Goal: Communication & Community: Answer question/provide support

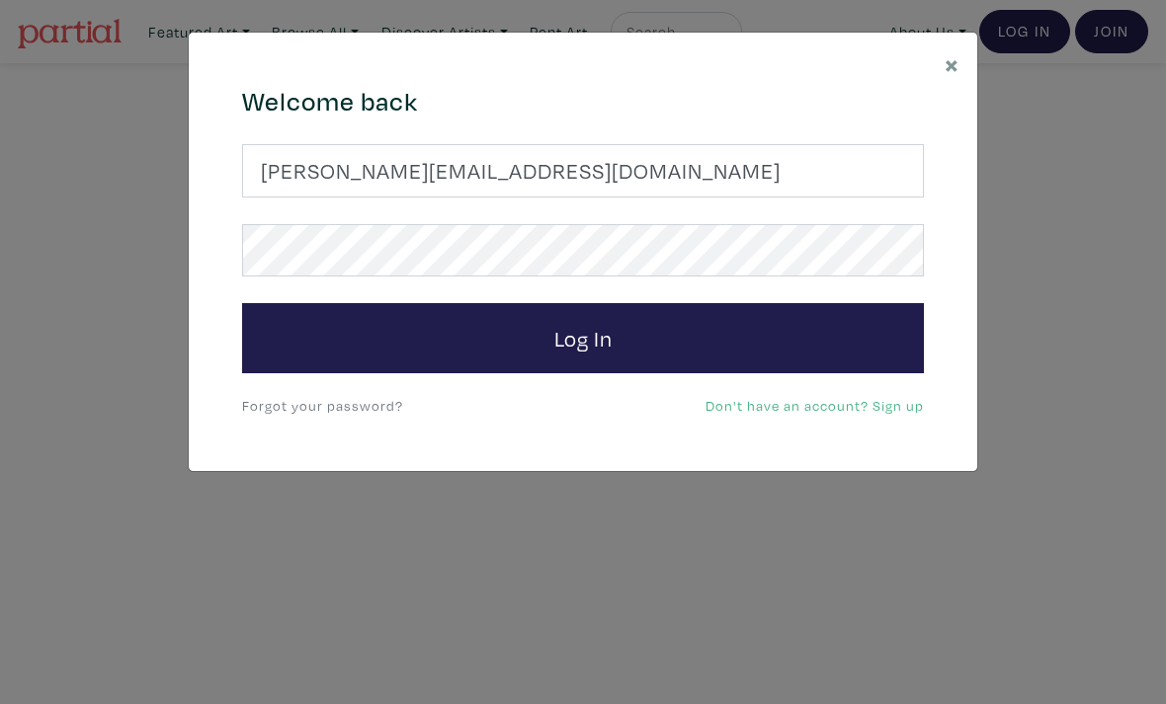
click at [583, 337] on button "Log In" at bounding box center [583, 338] width 682 height 71
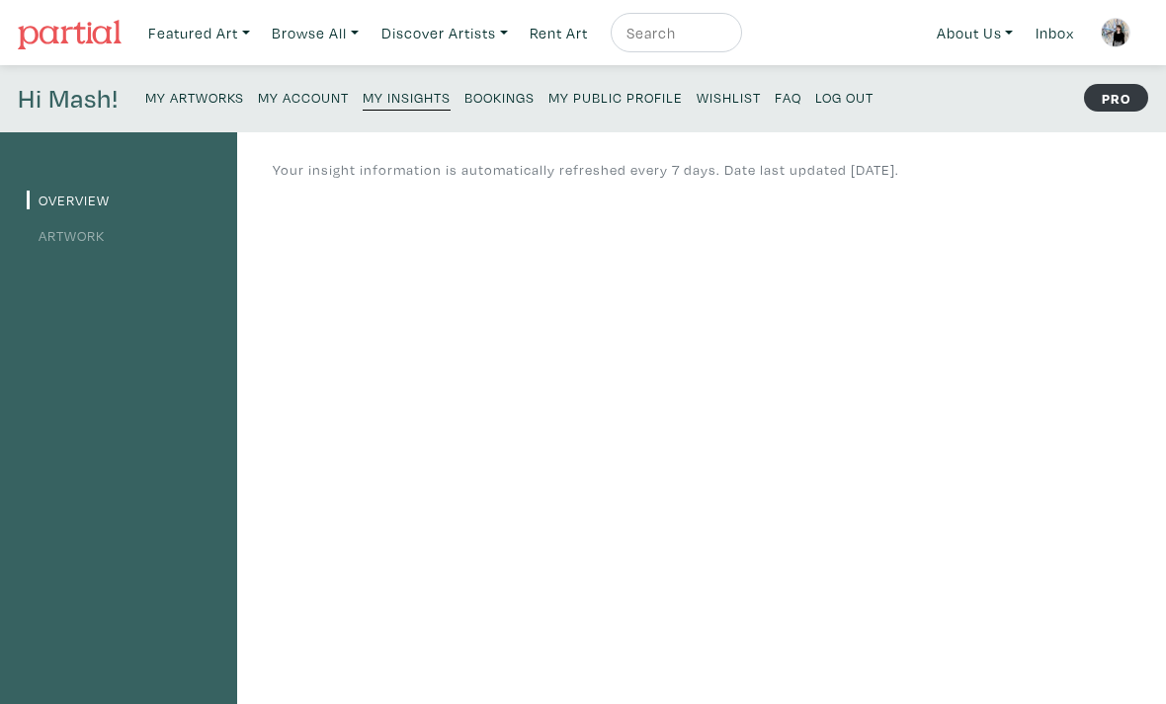
click at [508, 106] on small "Bookings" at bounding box center [499, 97] width 70 height 19
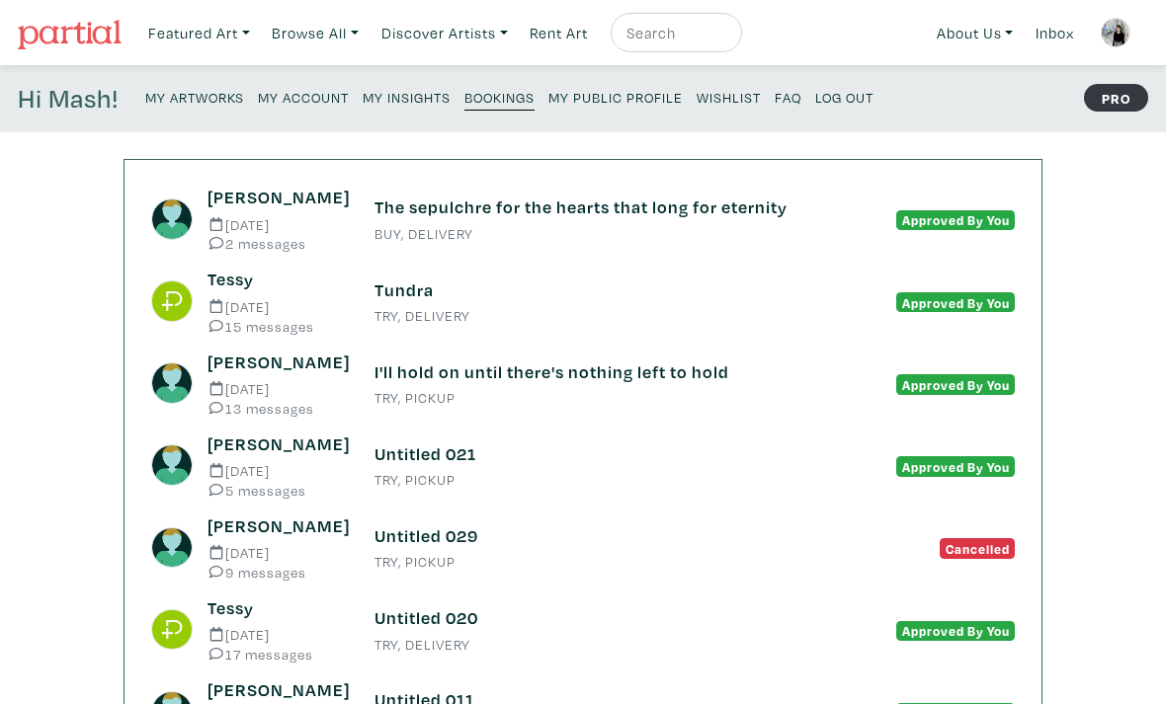
click at [375, 215] on h6 "The sepulchre for the hearts that long for eternity" at bounding box center [582, 208] width 417 height 22
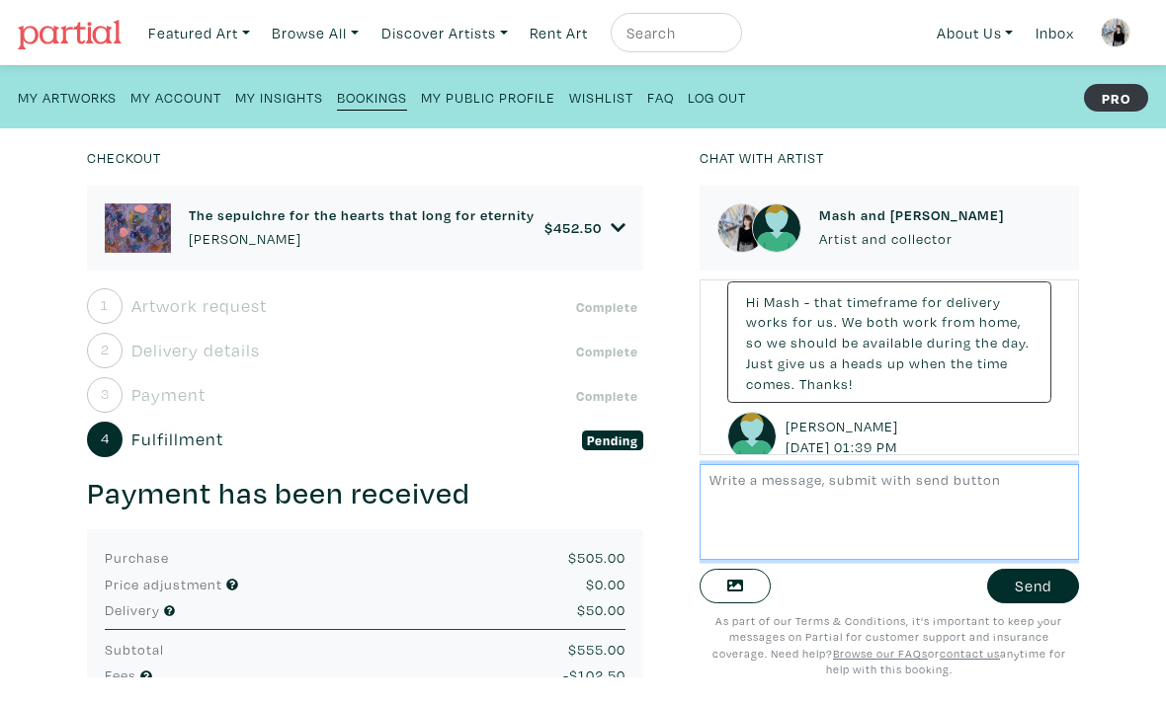
scroll to position [311, 0]
click at [746, 510] on textarea at bounding box center [888, 512] width 378 height 96
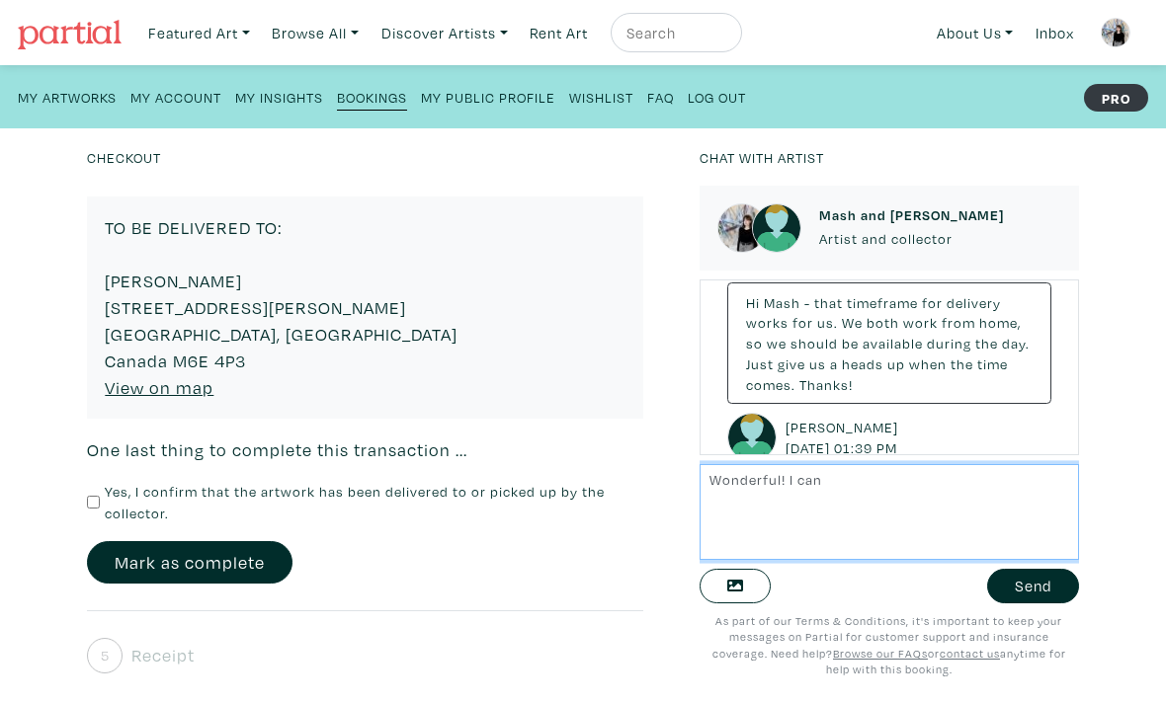
scroll to position [741, 0]
click at [784, 484] on textarea "Wonderful! I will deliver the piece [DATE][DATE] for you," at bounding box center [888, 512] width 378 height 96
click at [832, 503] on textarea "Wonderful! I will deliver the piece on Monday Aug 18th for you," at bounding box center [888, 512] width 378 height 96
click at [1013, 484] on textarea "Wonderful! I will deliver the piece on Monday Aug 18th for you," at bounding box center [888, 512] width 378 height 96
click at [867, 504] on textarea "Wonderful! I will deliver the piece on Monday, Aug 18th for you," at bounding box center [888, 512] width 378 height 96
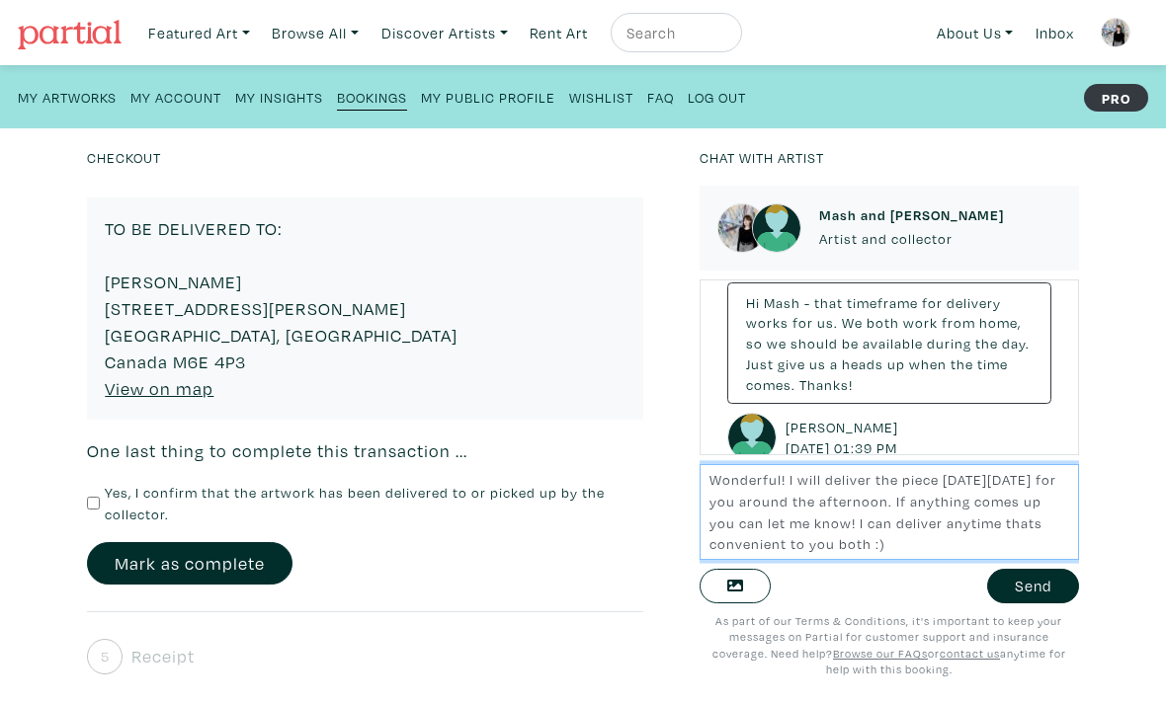
click at [876, 498] on textarea "Wonderful! I will deliver the piece on Monday, Aug 18th for you around the afte…" at bounding box center [888, 512] width 378 height 96
click at [930, 501] on textarea "Wonderful! I will deliver the piece on Monday, Aug 18th for you around the afte…" at bounding box center [888, 512] width 378 height 96
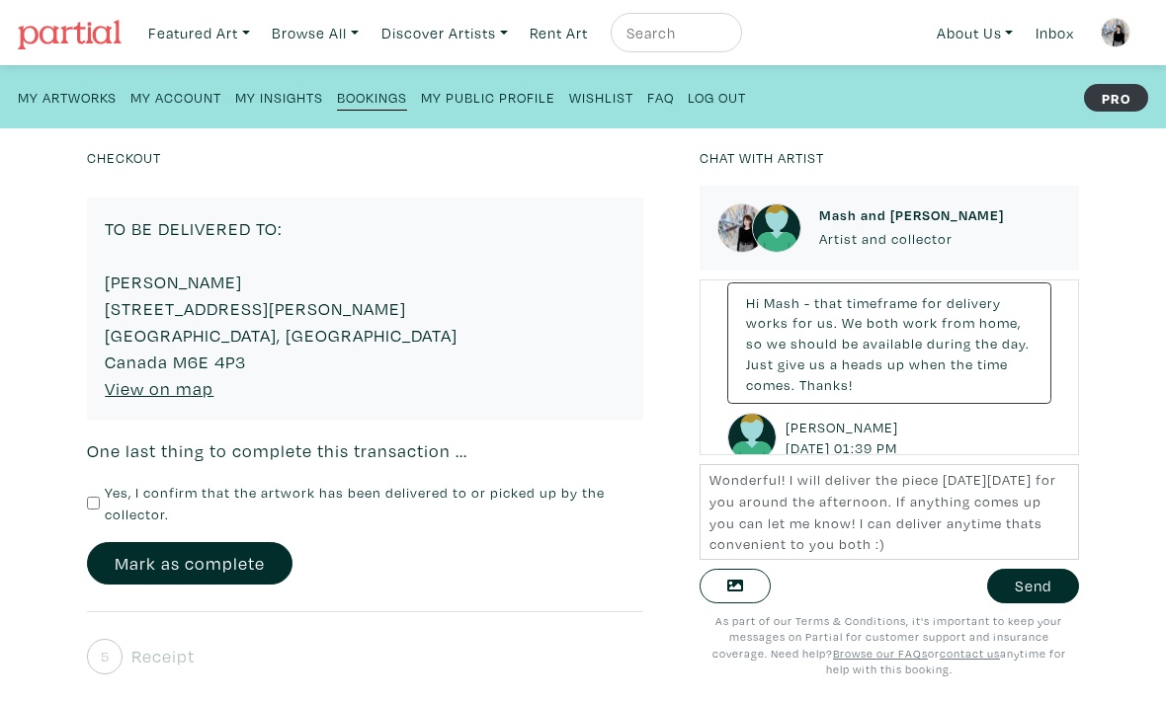
drag, startPoint x: 274, startPoint y: 302, endPoint x: 91, endPoint y: 299, distance: 182.8
click at [91, 299] on div "TO BE DELIVERED TO: Ryan Haley 93 McRoberts Ave Toronto, ON Canada M6E 4P3 View…" at bounding box center [365, 309] width 556 height 222
drag, startPoint x: 106, startPoint y: 306, endPoint x: 260, endPoint y: 305, distance: 154.1
click at [260, 305] on div "TO BE DELIVERED TO: Ryan Haley 93 McRoberts Ave Toronto, ON Canada M6E 4P3 View…" at bounding box center [365, 309] width 556 height 222
copy div "[STREET_ADDRESS][PERSON_NAME]"
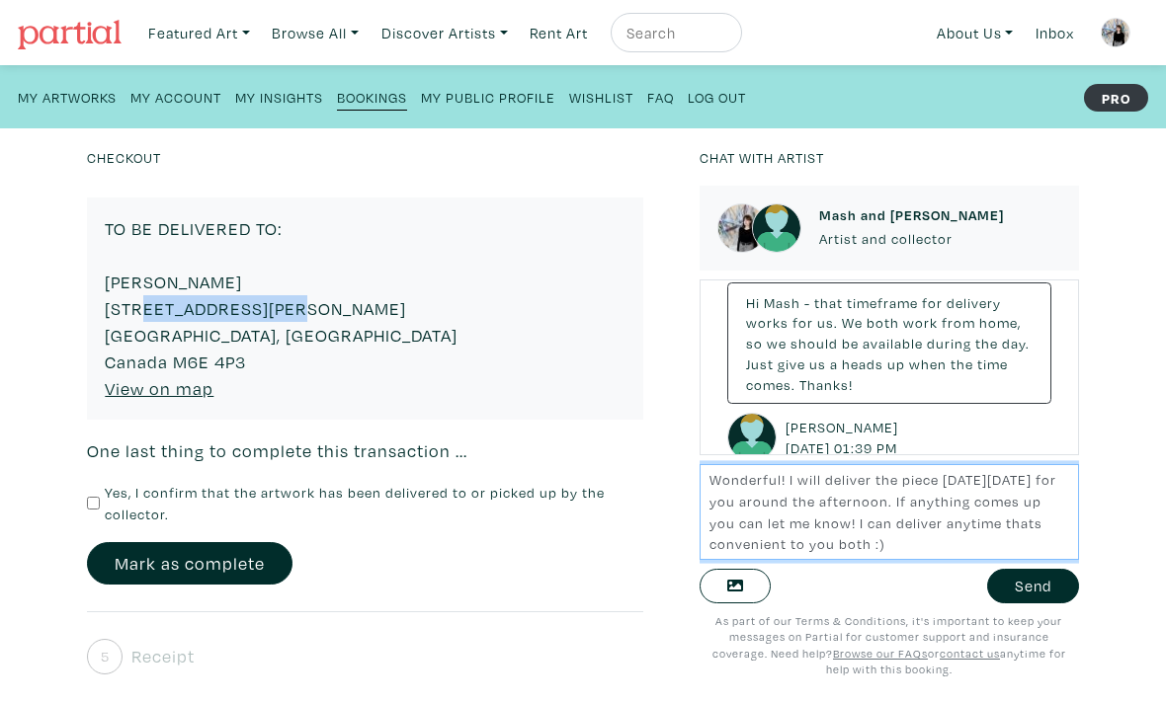
click at [1013, 533] on textarea "Wonderful! I will deliver the piece on Monday, Aug 18th for you around the afte…" at bounding box center [888, 512] width 378 height 96
click at [1010, 535] on textarea "Wonderful! I will deliver the piece on Monday, Aug 18th for you around the afte…" at bounding box center [888, 512] width 378 height 96
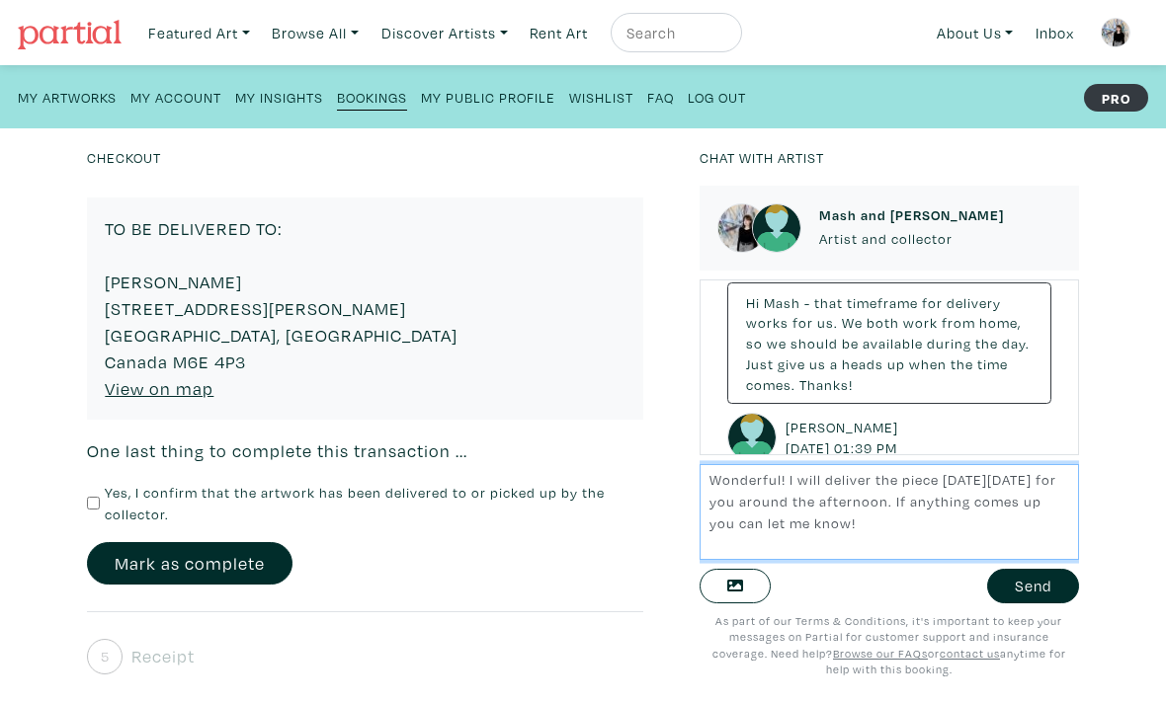
click at [789, 503] on textarea "Wonderful! I will deliver the piece on Monday, Aug 18th for you around the afte…" at bounding box center [888, 512] width 378 height 96
click at [945, 496] on textarea "Wonderful! I will deliver the piece on Monday, Aug 18th for you around the afte…" at bounding box center [888, 512] width 378 height 96
click at [856, 534] on textarea "Wonderful! I will deliver the piece on Monday, Aug 18th for you around the afte…" at bounding box center [888, 512] width 378 height 96
click at [837, 506] on textarea "Wonderful! I will deliver the piece on Monday, Aug 18th for you around the afte…" at bounding box center [888, 512] width 378 height 96
click at [937, 548] on textarea "Wonderful! I will deliver the piece on Monday, Aug 18th for you around the afte…" at bounding box center [888, 512] width 378 height 96
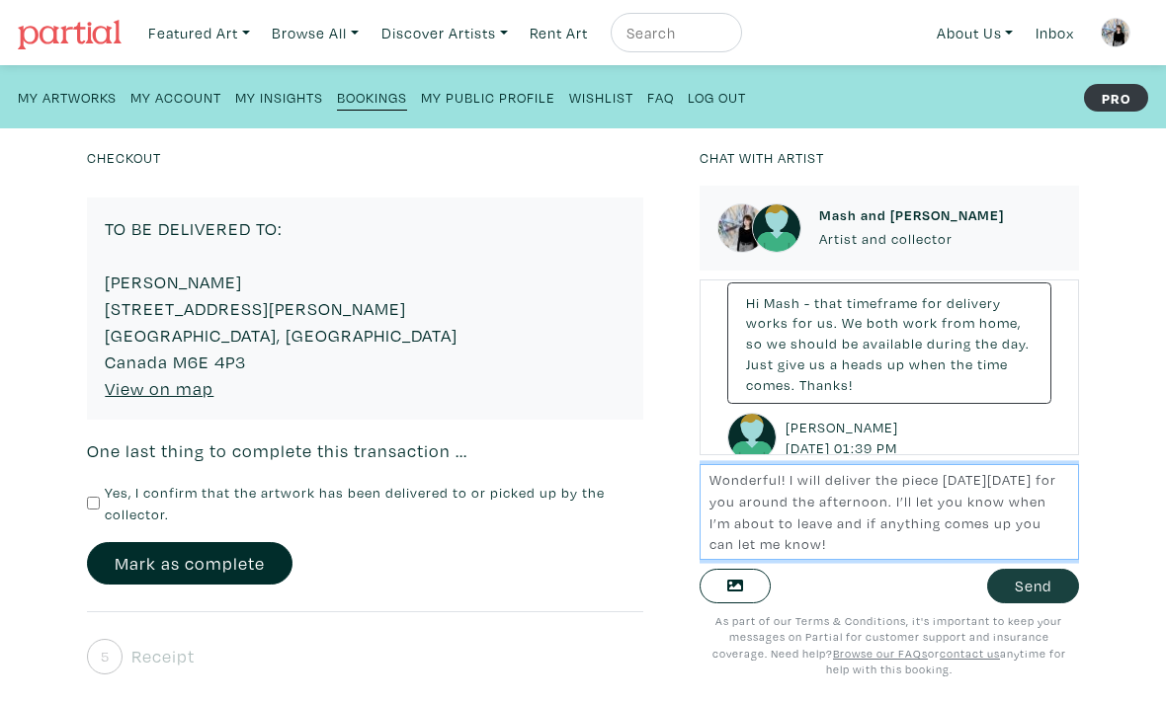
type textarea "Wonderful! I will deliver the piece on Monday, Aug 18th for you around the afte…"
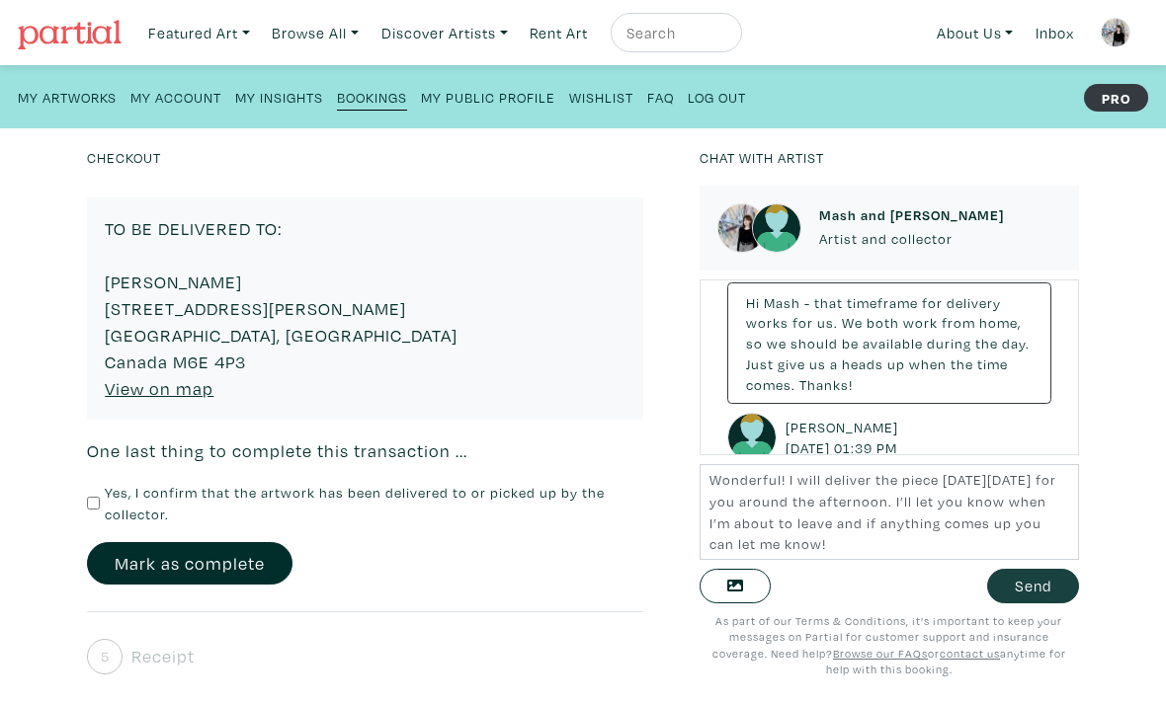
click at [1038, 584] on button "Send" at bounding box center [1033, 586] width 92 height 35
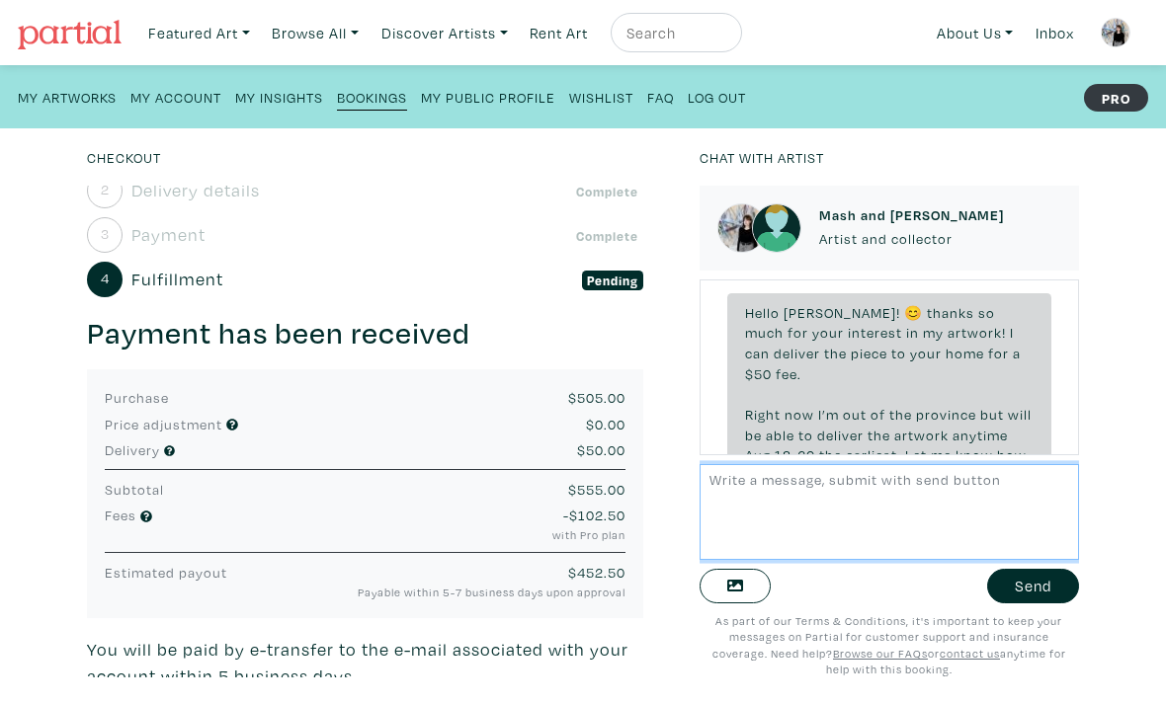
scroll to position [13, 0]
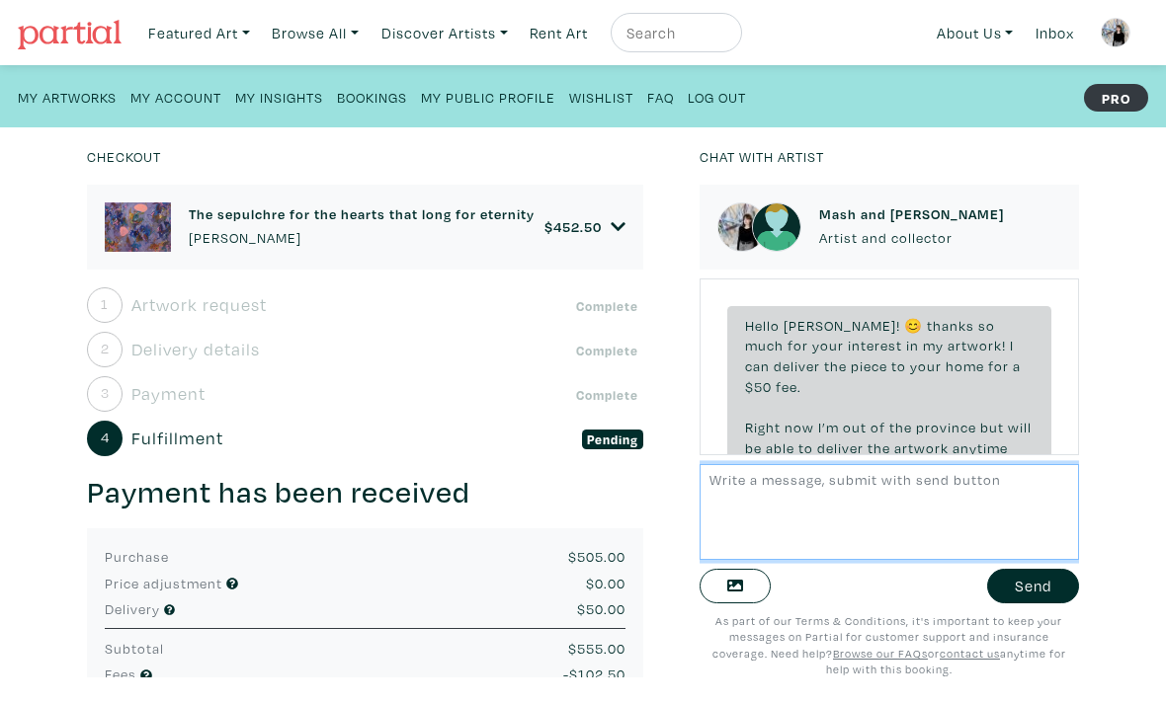
scroll to position [513, 0]
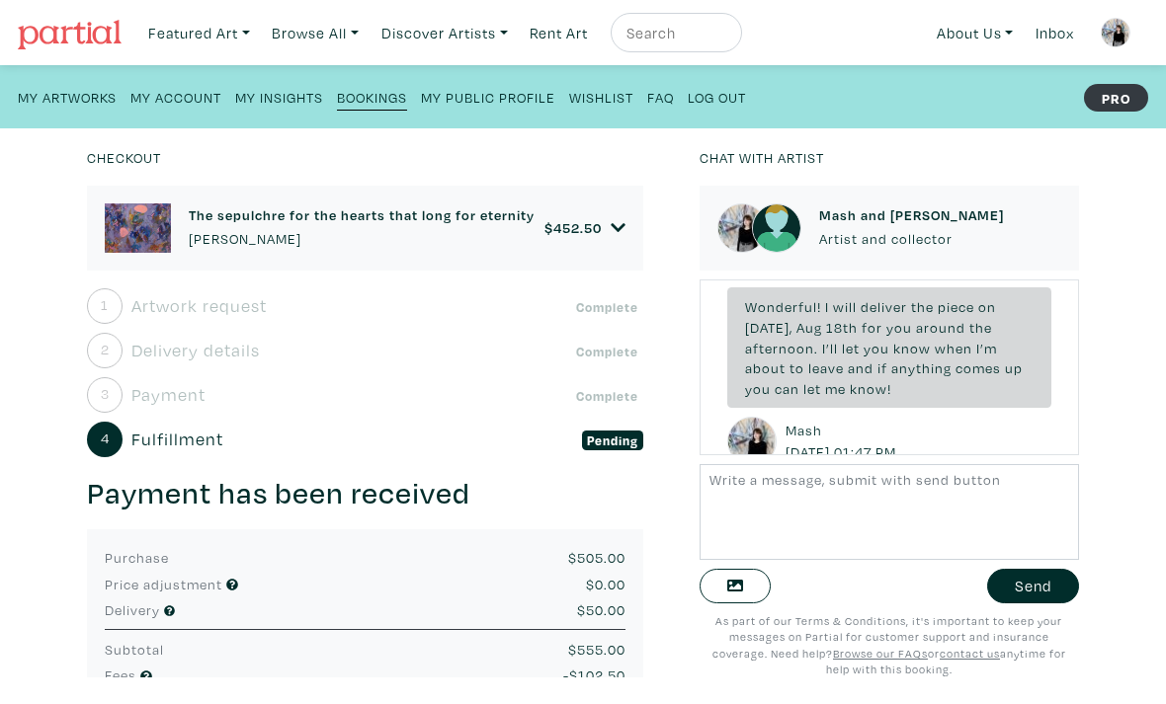
click at [1095, 305] on div "Checkout The sepulchre for the hearts that long for eternity [PERSON_NAME] $ 45…" at bounding box center [582, 416] width 1225 height 576
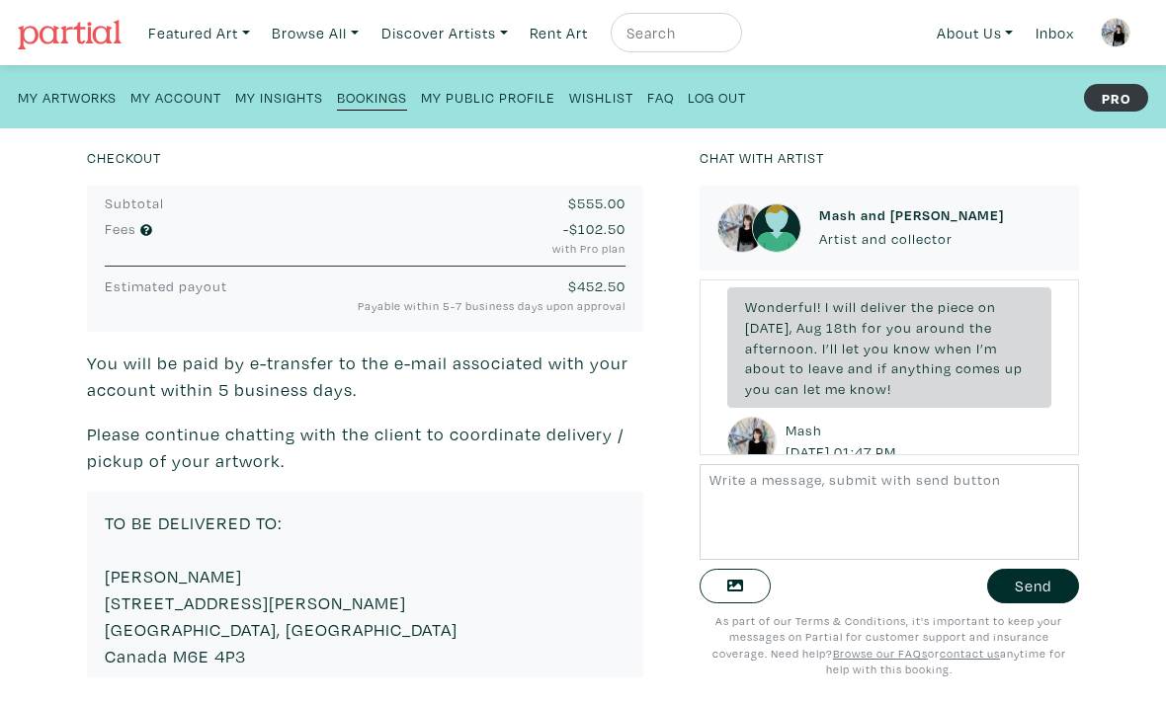
scroll to position [378, 0]
